Goal: Task Accomplishment & Management: Manage account settings

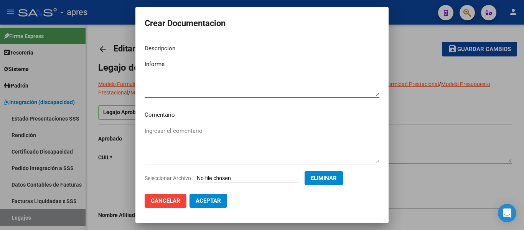
scroll to position [162, 0]
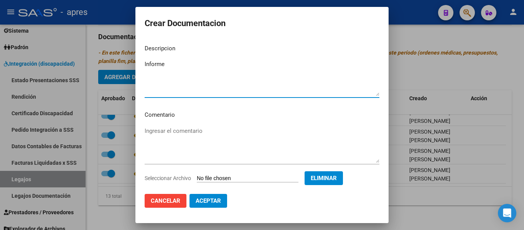
click at [231, 79] on textarea "Informe" at bounding box center [262, 78] width 235 height 36
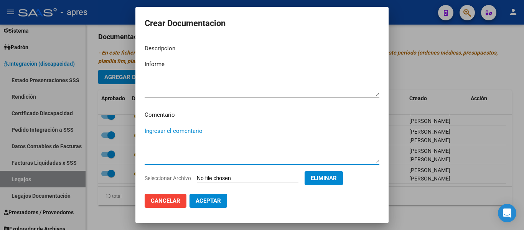
click at [278, 129] on textarea "Ingresar el comentario" at bounding box center [262, 145] width 235 height 36
click at [211, 71] on textarea "Informe" at bounding box center [262, 78] width 235 height 36
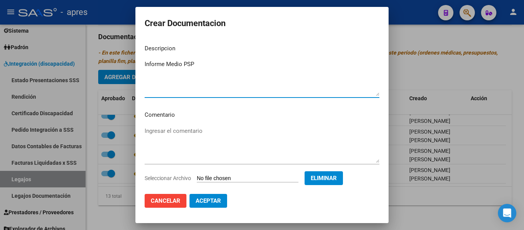
type textarea "Informe Medio PSP"
click at [217, 198] on span "Aceptar" at bounding box center [208, 200] width 25 height 7
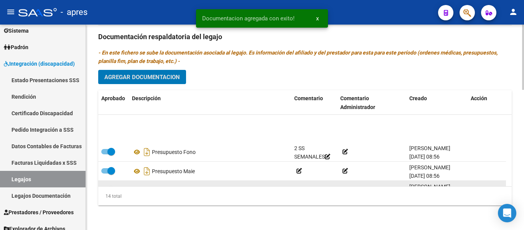
scroll to position [0, 0]
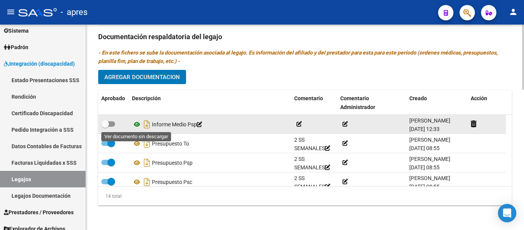
click at [137, 127] on icon at bounding box center [137, 124] width 10 height 9
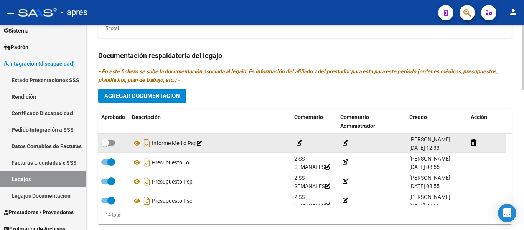
scroll to position [422, 0]
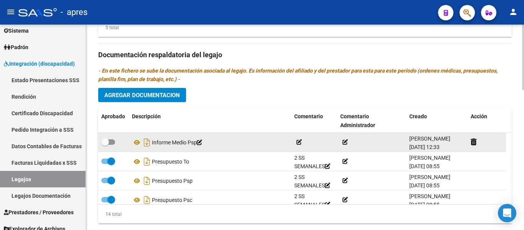
click at [112, 143] on span at bounding box center [108, 141] width 14 height 5
click at [105, 145] on input "checkbox" at bounding box center [105, 145] width 0 height 0
checkbox input "true"
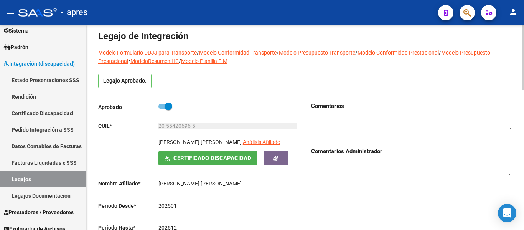
scroll to position [0, 0]
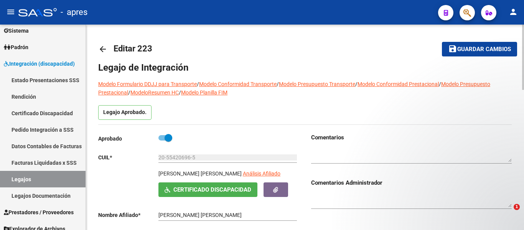
click at [485, 60] on mat-toolbar-row "save Guardar cambios" at bounding box center [473, 49] width 88 height 25
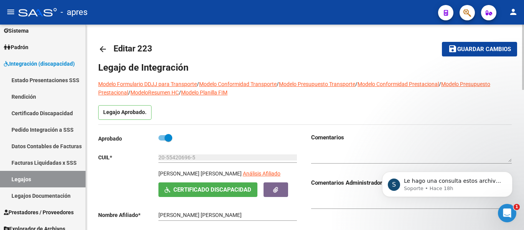
click at [484, 49] on span "Guardar cambios" at bounding box center [484, 49] width 54 height 7
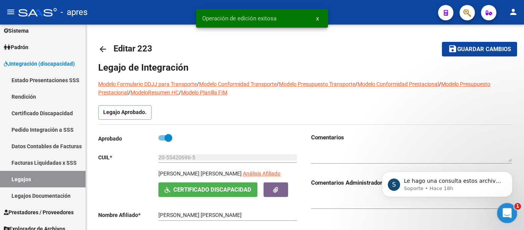
click at [510, 210] on icon "Abrir Intercom Messenger" at bounding box center [506, 212] width 13 height 13
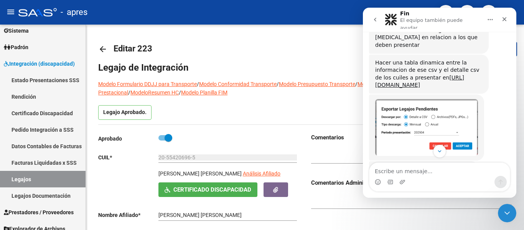
scroll to position [3126, 0]
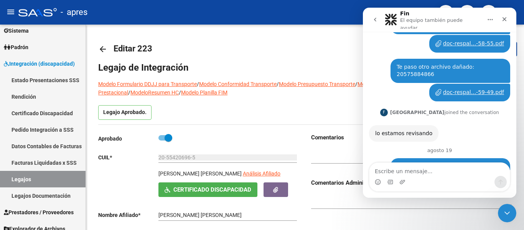
drag, startPoint x: 514, startPoint y: 48, endPoint x: 879, endPoint y: 179, distance: 388.6
click at [431, 179] on div "Intercom Messenger" at bounding box center [440, 182] width 140 height 12
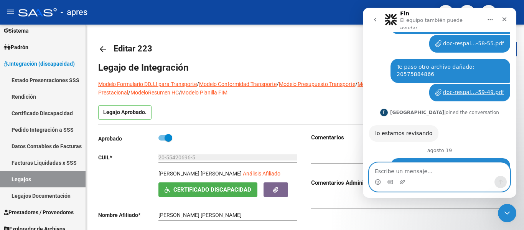
click at [429, 163] on textarea "Escribe un mensaje..." at bounding box center [440, 169] width 140 height 13
type textarea "S"
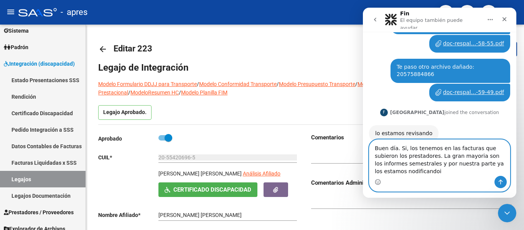
type textarea "Buen día. Si, los tenemos en las facturas que subieron los prestadores. La gran…"
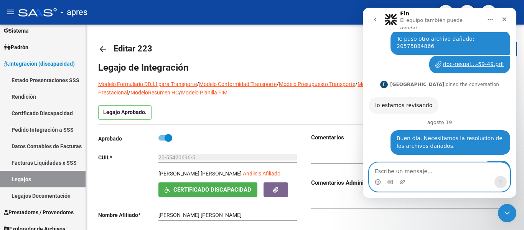
scroll to position [3181, 0]
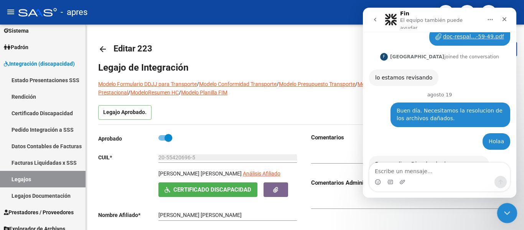
click at [509, 213] on icon "Cerrar Intercom Messenger" at bounding box center [506, 211] width 9 height 9
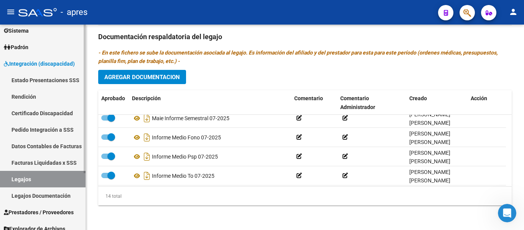
scroll to position [200, 0]
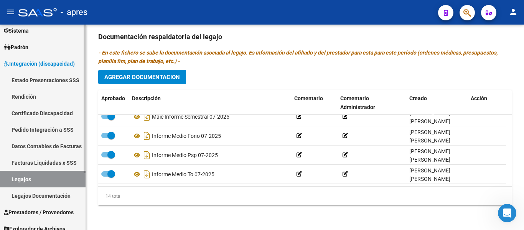
click at [68, 175] on link "Legajos" at bounding box center [43, 179] width 86 height 16
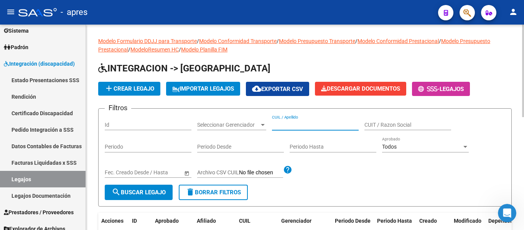
click at [307, 127] on input "CUIL / Apellido" at bounding box center [315, 125] width 87 height 7
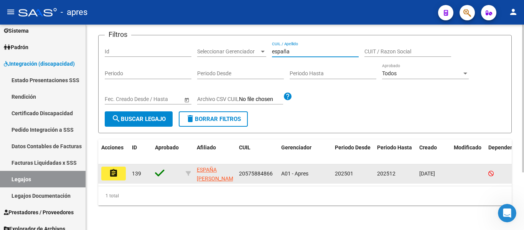
type input "españa"
click at [117, 171] on mat-icon "assignment" at bounding box center [113, 172] width 9 height 9
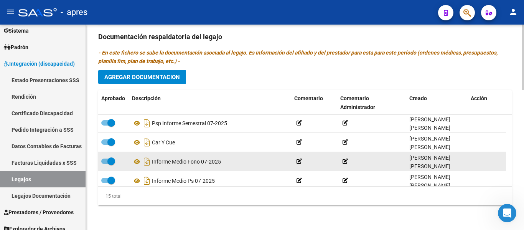
scroll to position [219, 0]
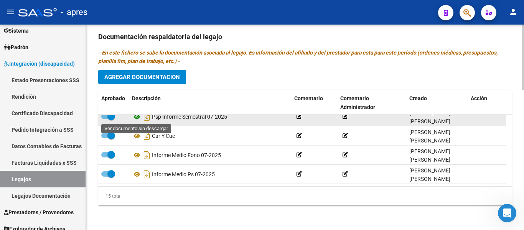
click at [136, 119] on icon at bounding box center [137, 116] width 10 height 9
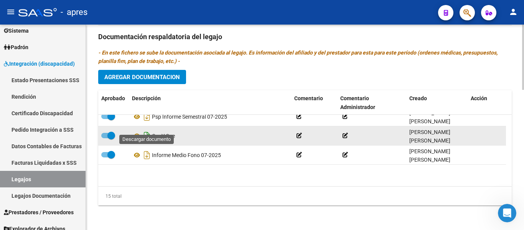
scroll to position [181, 0]
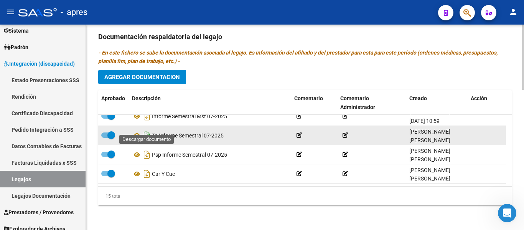
click at [142, 132] on icon "Descargar documento" at bounding box center [147, 135] width 10 height 12
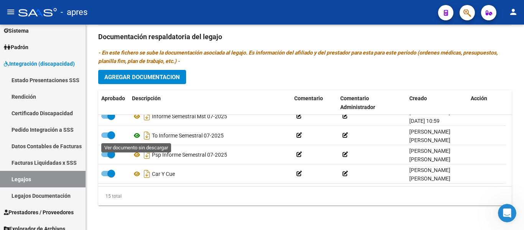
click at [135, 138] on icon at bounding box center [137, 135] width 10 height 9
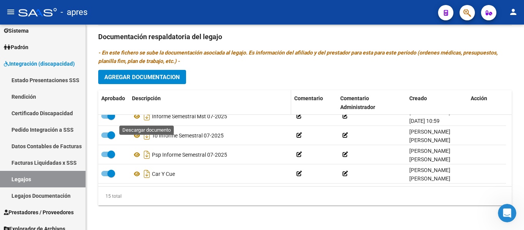
click at [142, 115] on icon "Descargar documento" at bounding box center [147, 116] width 10 height 12
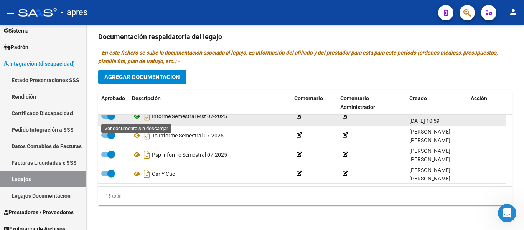
scroll to position [142, 0]
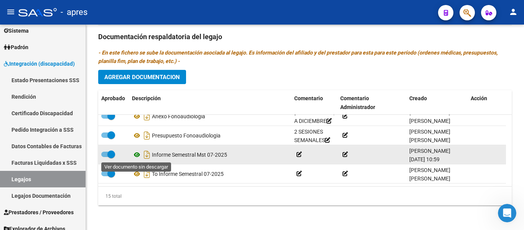
click at [140, 152] on icon at bounding box center [137, 154] width 10 height 9
click at [135, 156] on icon at bounding box center [137, 154] width 10 height 9
click at [113, 152] on span at bounding box center [111, 154] width 8 height 8
click at [105, 157] on input "checkbox" at bounding box center [105, 157] width 0 height 0
checkbox input "false"
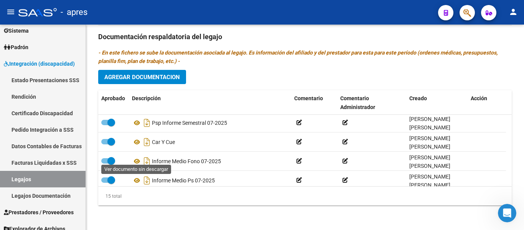
scroll to position [219, 0]
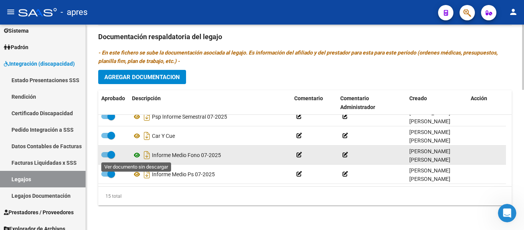
click at [140, 153] on icon at bounding box center [137, 154] width 10 height 9
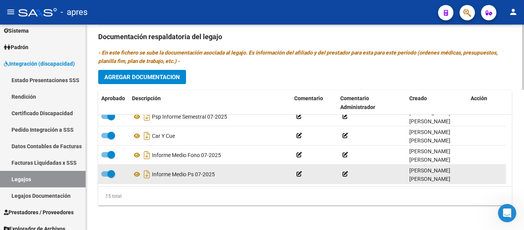
click at [130, 177] on datatable-body-cell "Informe Medio Ps 07-2025" at bounding box center [210, 174] width 162 height 19
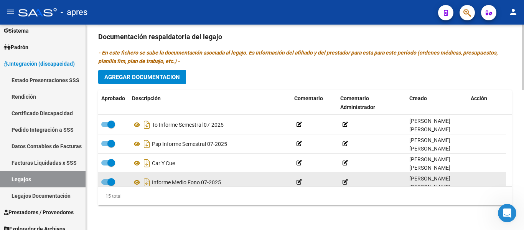
scroll to position [181, 0]
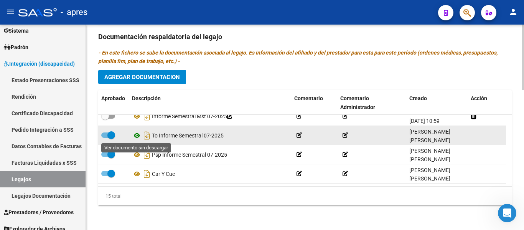
click at [138, 135] on icon at bounding box center [137, 135] width 10 height 9
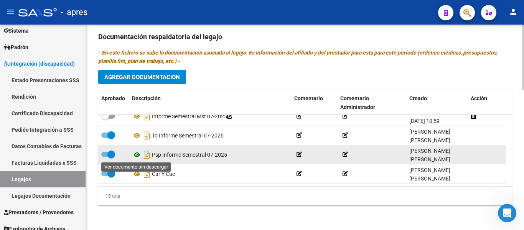
click at [133, 157] on icon at bounding box center [137, 154] width 10 height 9
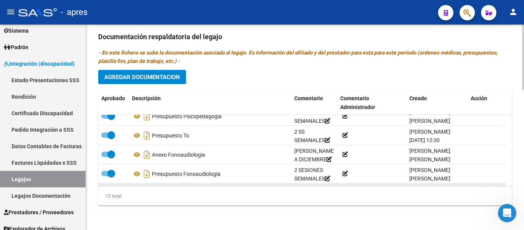
scroll to position [219, 0]
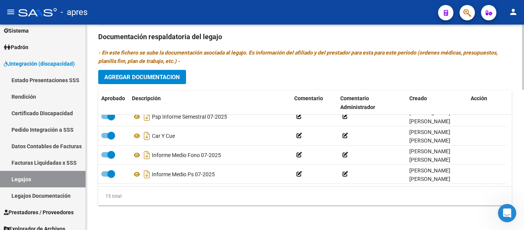
click at [142, 81] on button "Agregar Documentacion" at bounding box center [142, 77] width 88 height 14
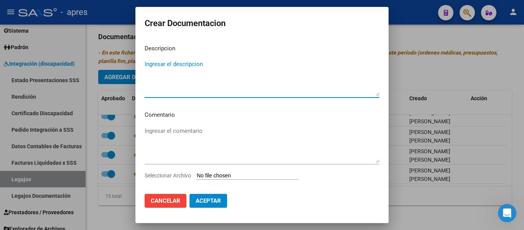
click at [244, 175] on input "Seleccionar Archivo" at bounding box center [248, 175] width 102 height 7
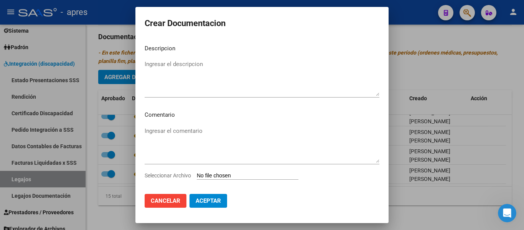
type input "C:\fakepath\Informe medio MST Espeña.pdf"
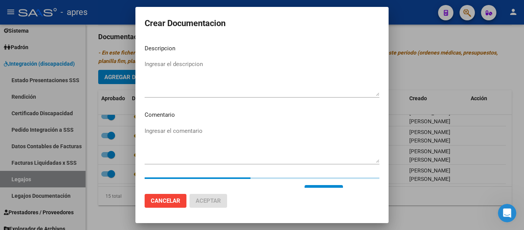
click at [212, 69] on textarea "Ingresar el descripcion" at bounding box center [262, 78] width 235 height 36
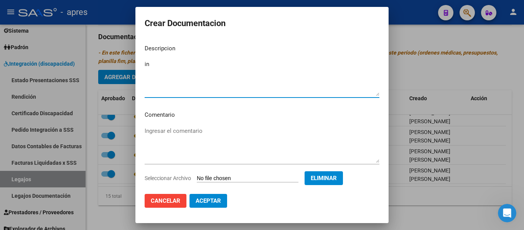
type textarea "i"
type textarea "Informe Medio MST"
click at [217, 201] on span "Aceptar" at bounding box center [208, 200] width 25 height 7
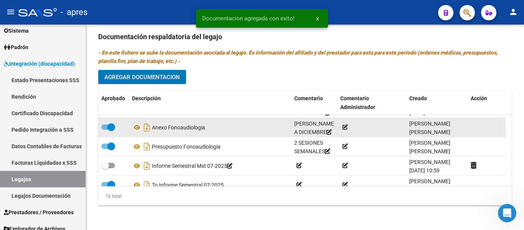
scroll to position [142, 0]
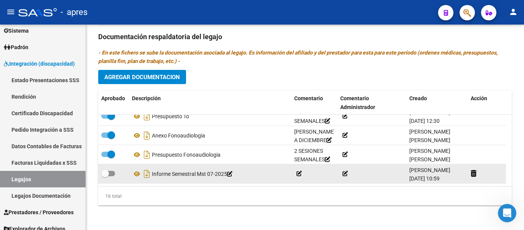
click at [470, 174] on datatable-body-cell at bounding box center [487, 173] width 38 height 19
click at [474, 174] on icon at bounding box center [474, 173] width 6 height 7
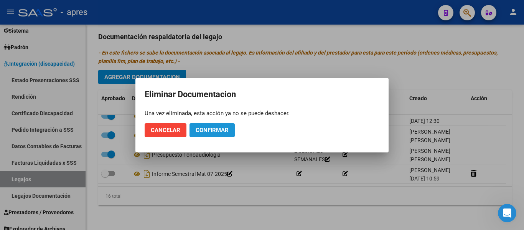
click at [225, 133] on span "Confirmar" at bounding box center [212, 130] width 33 height 7
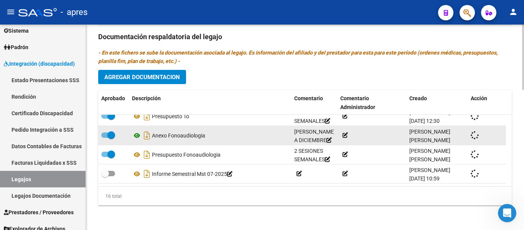
checkbox input "true"
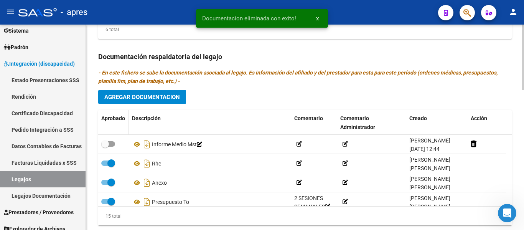
scroll to position [403, 0]
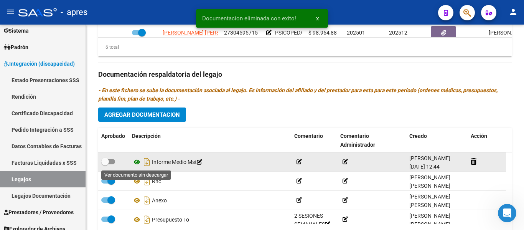
click at [137, 162] on icon at bounding box center [137, 161] width 10 height 9
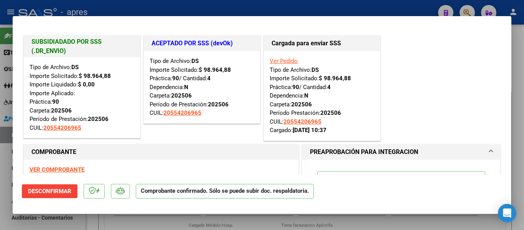
scroll to position [307, 0]
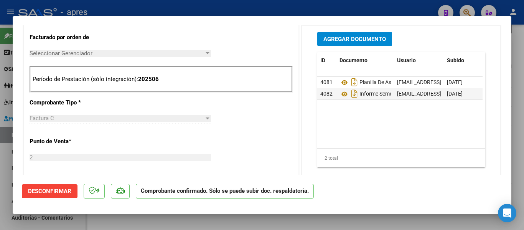
click at [0, 167] on div at bounding box center [262, 115] width 524 height 230
type input "$ 0,00"
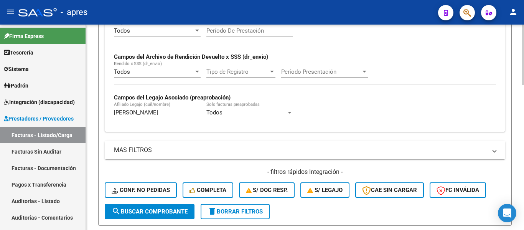
scroll to position [294, 0]
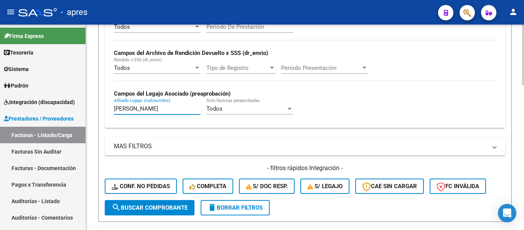
drag, startPoint x: 153, startPoint y: 109, endPoint x: 95, endPoint y: 115, distance: 59.0
click at [95, 115] on div "Video tutorial PRESTADORES -> Listado de CPBTs Emitidos por Prestadores / Prove…" at bounding box center [305, 74] width 438 height 687
click at [177, 112] on input "españa" at bounding box center [157, 108] width 87 height 7
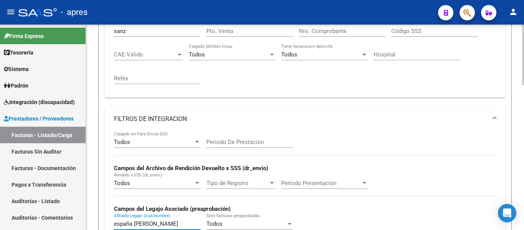
scroll to position [140, 0]
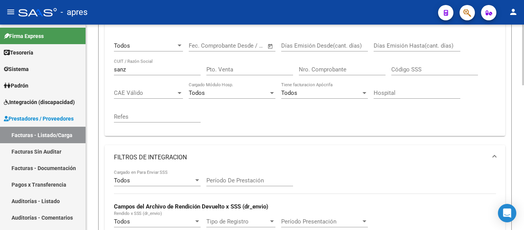
type input "españa felipe"
drag, startPoint x: 161, startPoint y: 66, endPoint x: 101, endPoint y: 68, distance: 59.5
click at [101, 68] on form "Filtros Id Todos Area Todos Seleccionar Gerenciador Todos Confirmado Todos Carg…" at bounding box center [305, 163] width 414 height 425
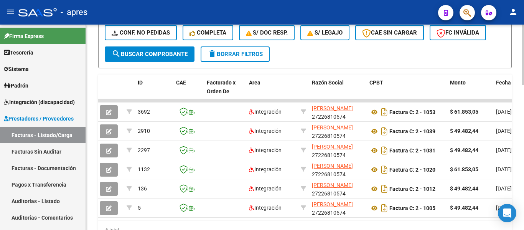
scroll to position [0, 0]
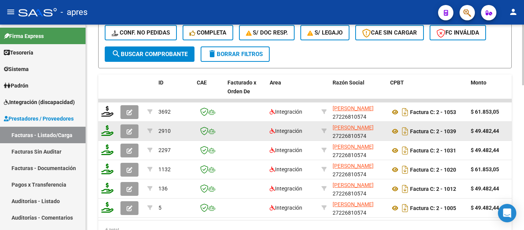
type input "santolin"
click at [124, 130] on button "button" at bounding box center [129, 131] width 18 height 14
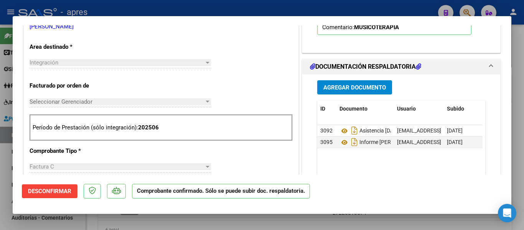
scroll to position [307, 0]
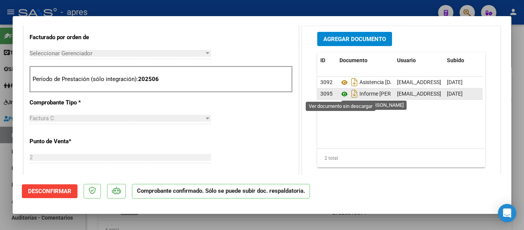
click at [343, 96] on icon at bounding box center [345, 93] width 10 height 9
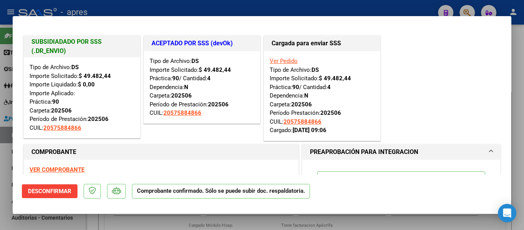
scroll to position [307, 0]
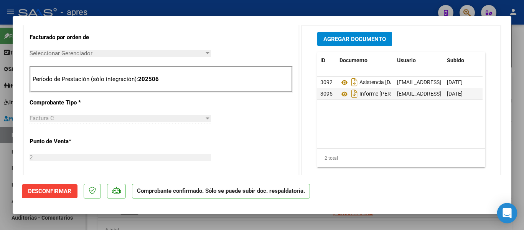
click at [501, 214] on div "Open Intercom Messenger" at bounding box center [507, 213] width 20 height 20
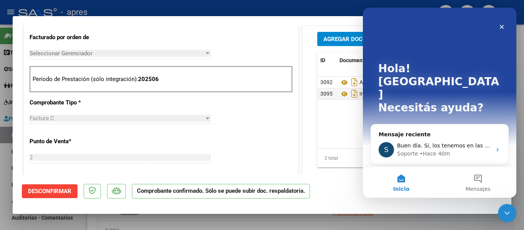
scroll to position [0, 0]
click at [458, 150] on div "Soporte • Hace 40m" at bounding box center [444, 154] width 94 height 8
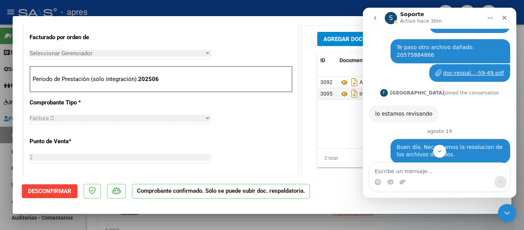
scroll to position [3181, 0]
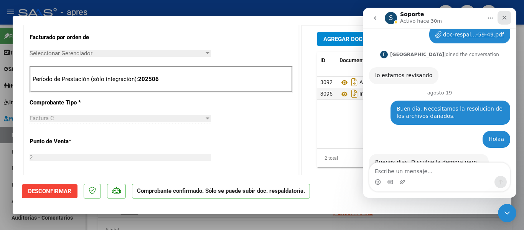
click at [503, 17] on icon "Cerrar" at bounding box center [505, 18] width 6 height 6
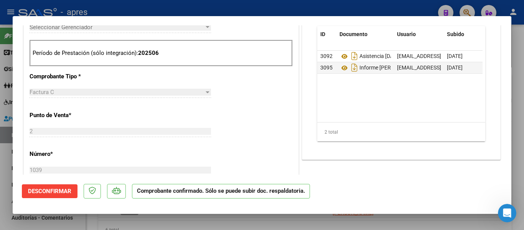
scroll to position [345, 0]
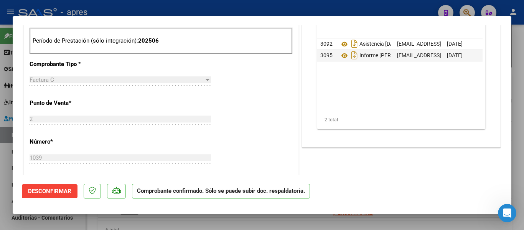
click at [41, 228] on div at bounding box center [262, 115] width 524 height 230
type input "$ 0,00"
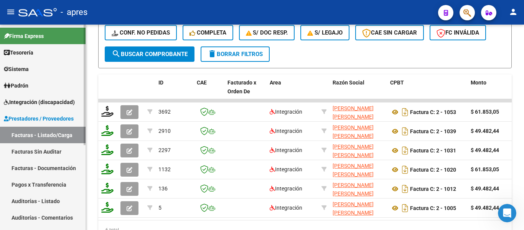
click at [28, 33] on span "Firma Express" at bounding box center [24, 36] width 40 height 8
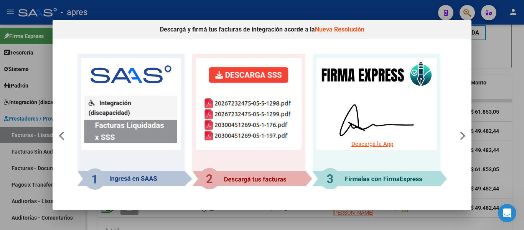
click at [380, 141] on link "Descargá la App" at bounding box center [372, 143] width 42 height 7
